Goal: Information Seeking & Learning: Find specific fact

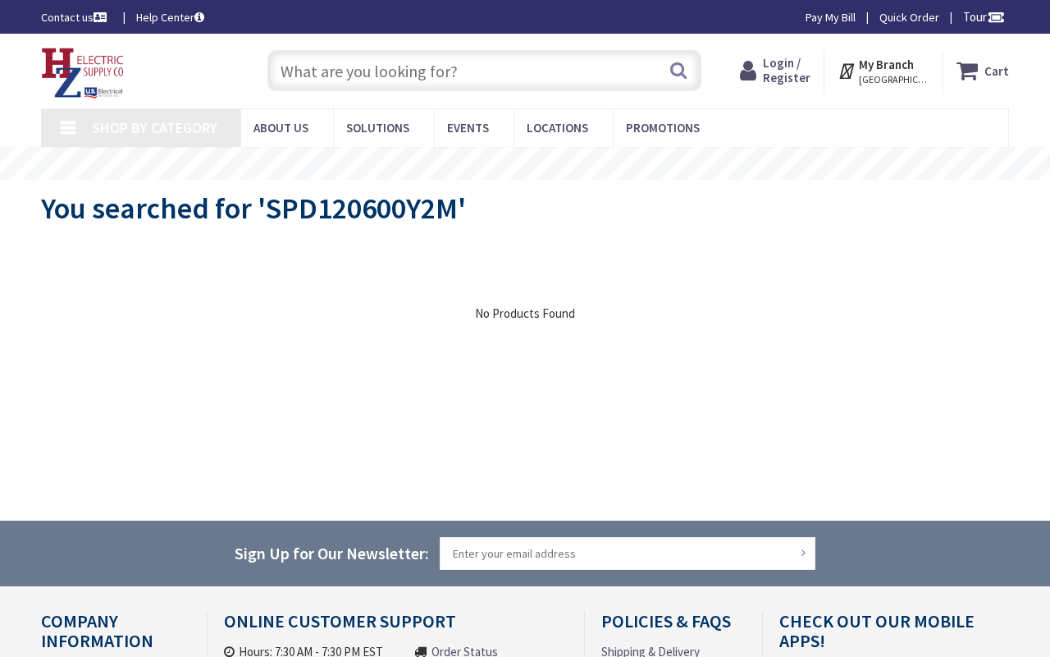
type input "[STREET_ADDRESS][PERSON_NAME][PERSON_NAME]"
